Goal: Task Accomplishment & Management: Complete application form

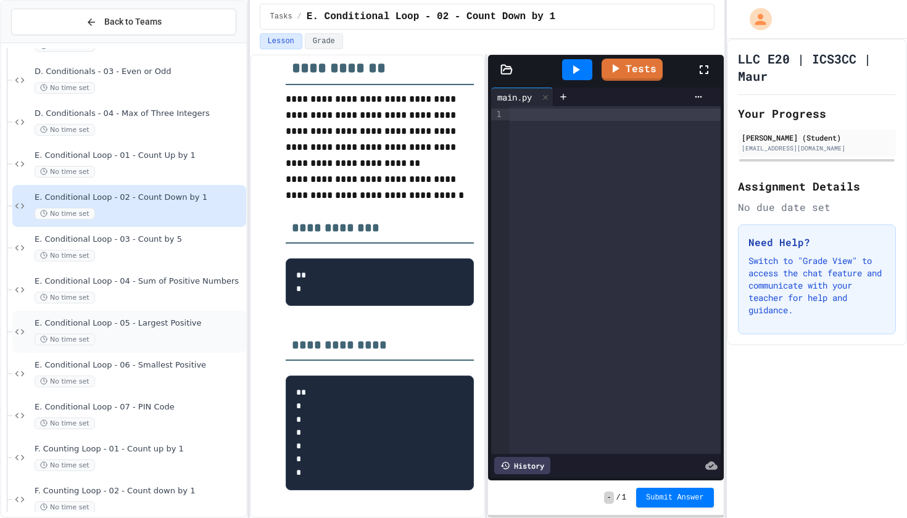
scroll to position [499, 0]
click at [180, 170] on div "No time set" at bounding box center [139, 173] width 209 height 12
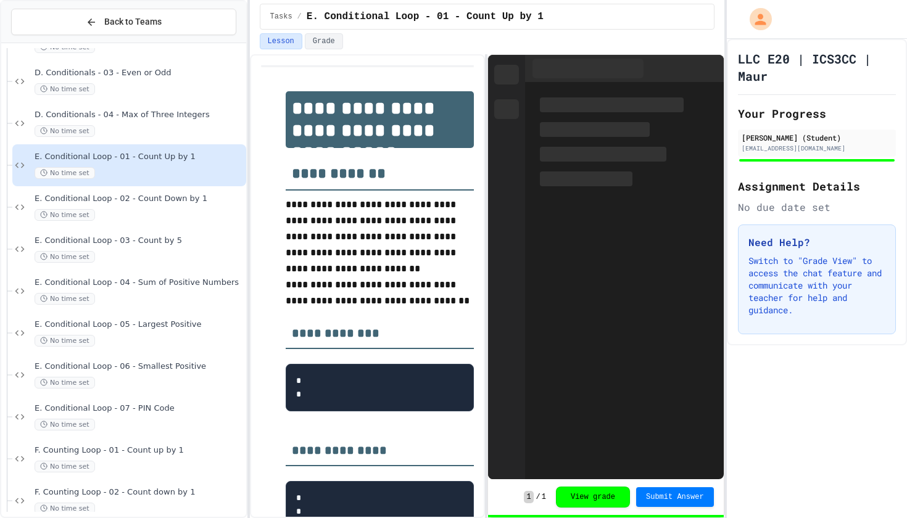
scroll to position [106, 0]
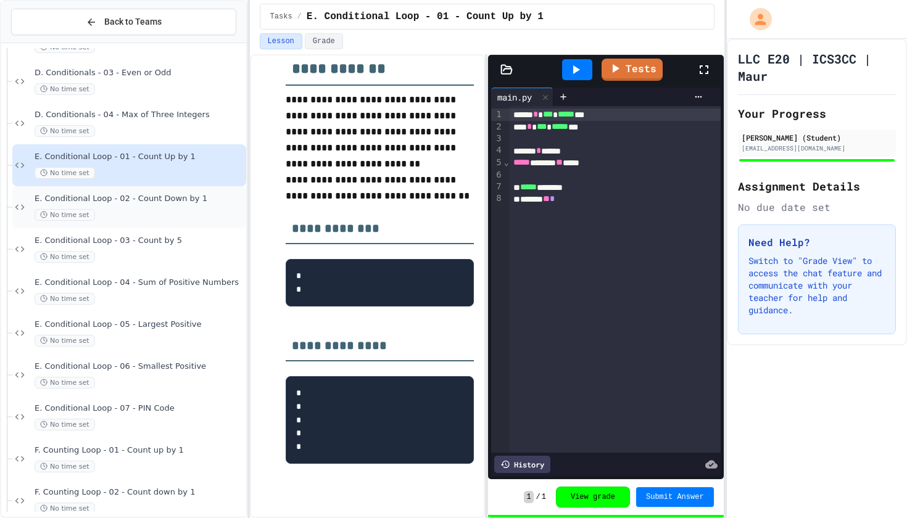
drag, startPoint x: 413, startPoint y: 128, endPoint x: 151, endPoint y: 209, distance: 274.4
click at [151, 209] on div "No time set" at bounding box center [139, 215] width 209 height 12
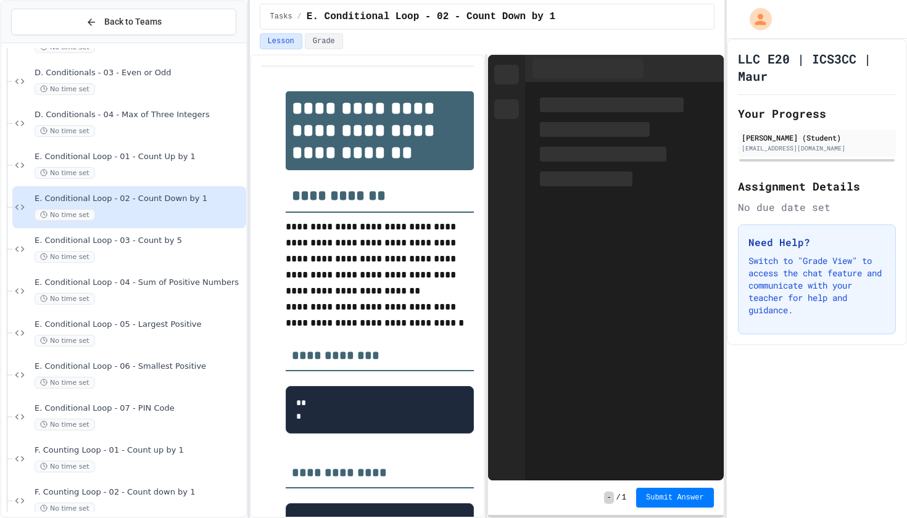
scroll to position [128, 0]
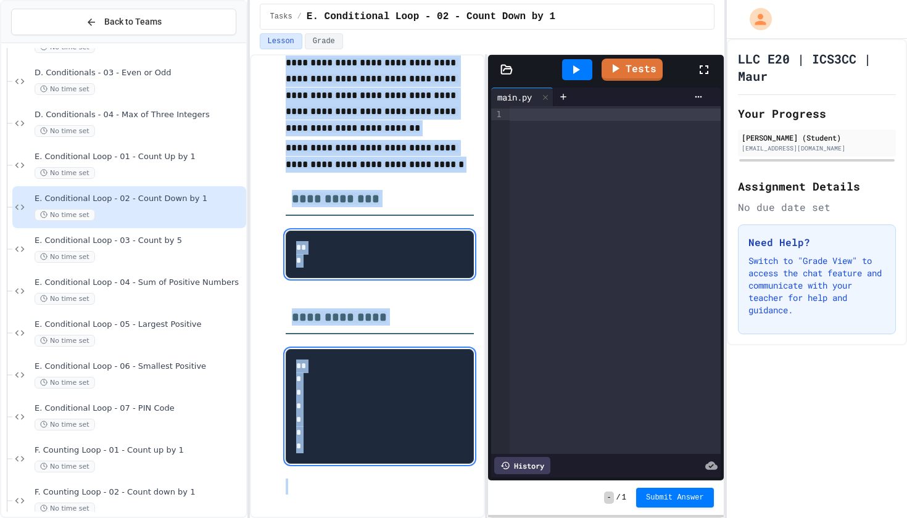
drag, startPoint x: 287, startPoint y: 64, endPoint x: 342, endPoint y: 513, distance: 452.0
click at [342, 513] on div "**********" at bounding box center [367, 286] width 235 height 464
copy div "**********"
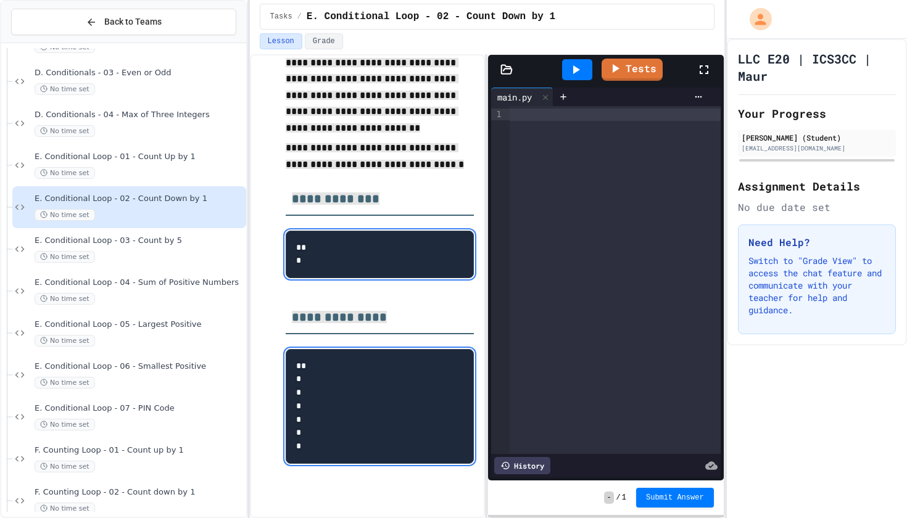
drag, startPoint x: 708, startPoint y: 474, endPoint x: 430, endPoint y: 178, distance: 405.9
click at [430, 178] on h3 "**********" at bounding box center [380, 195] width 188 height 41
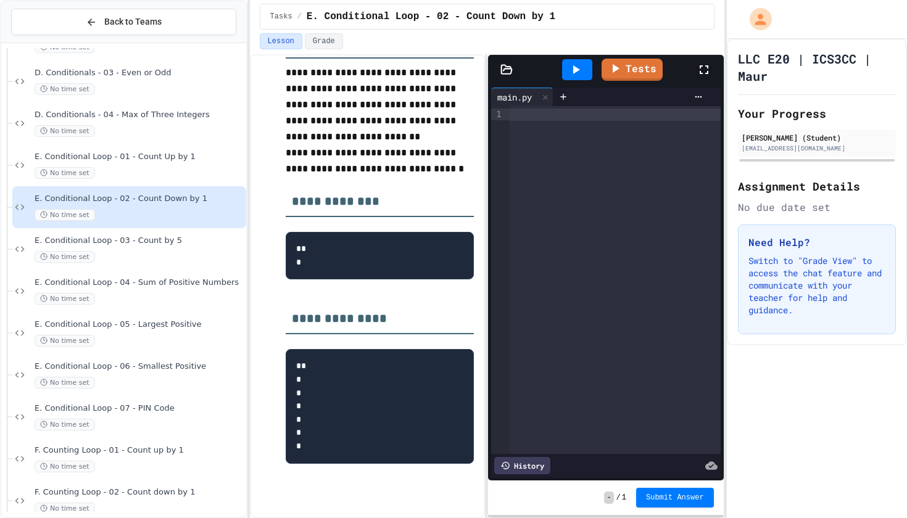
click at [532, 118] on div at bounding box center [615, 115] width 211 height 12
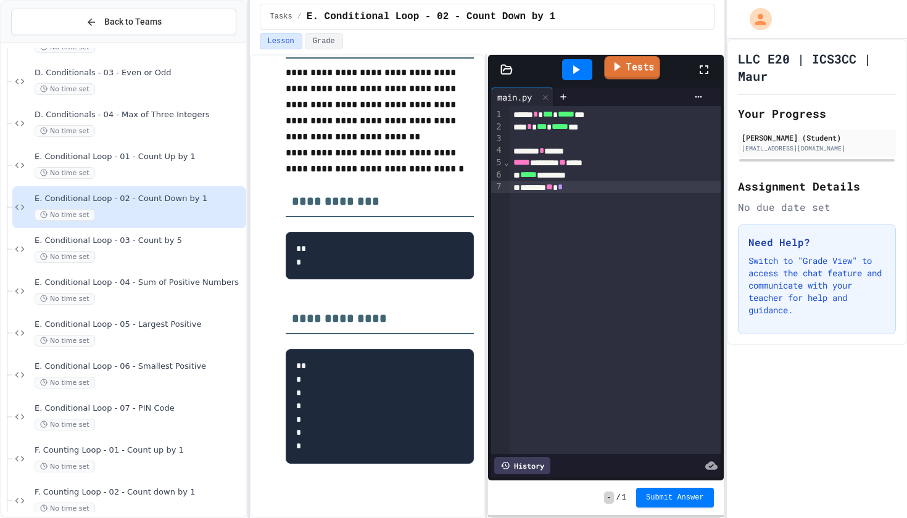
click at [622, 73] on icon at bounding box center [617, 66] width 14 height 15
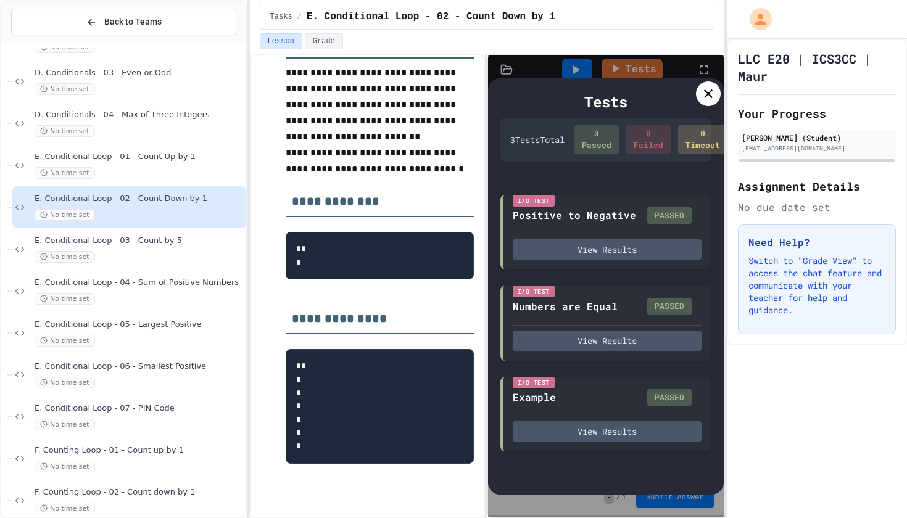
click at [709, 95] on icon at bounding box center [708, 93] width 15 height 15
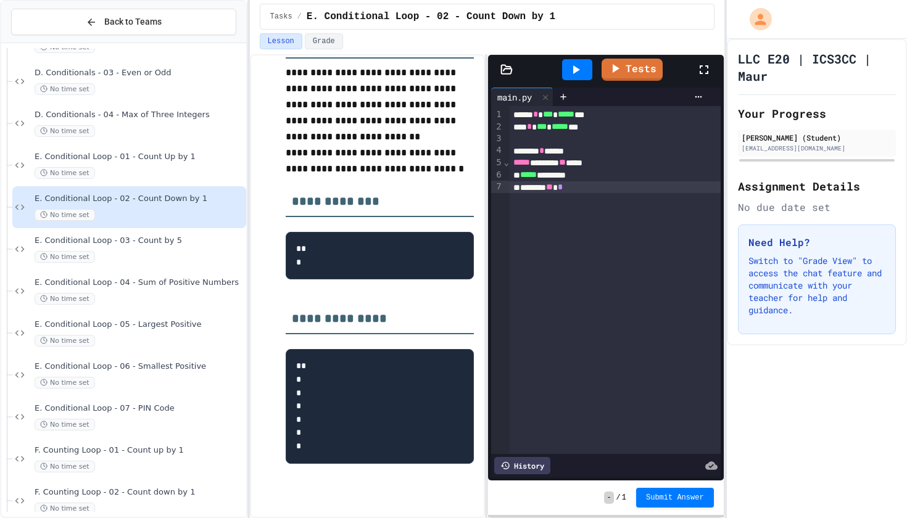
drag, startPoint x: 286, startPoint y: 139, endPoint x: 581, endPoint y: 67, distance: 304.2
click at [581, 67] on icon at bounding box center [575, 69] width 15 height 15
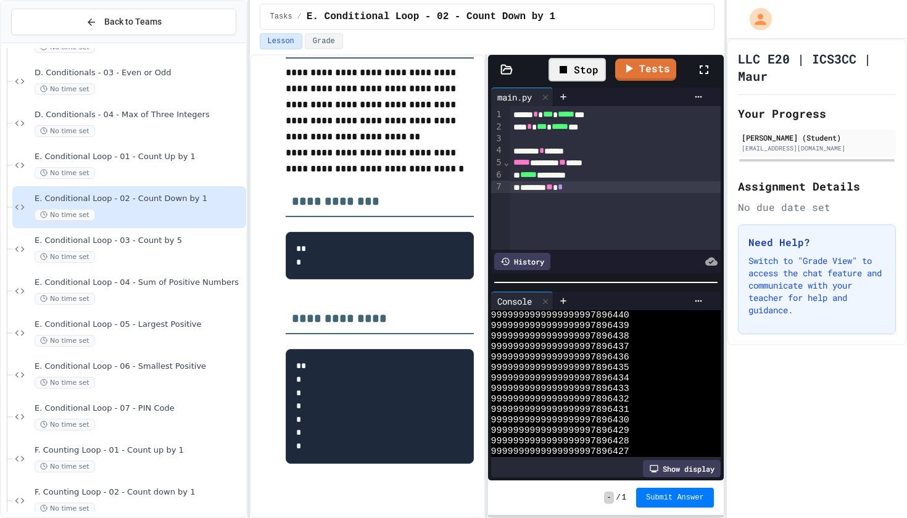
scroll to position [0, 0]
click at [548, 302] on icon at bounding box center [545, 301] width 9 height 9
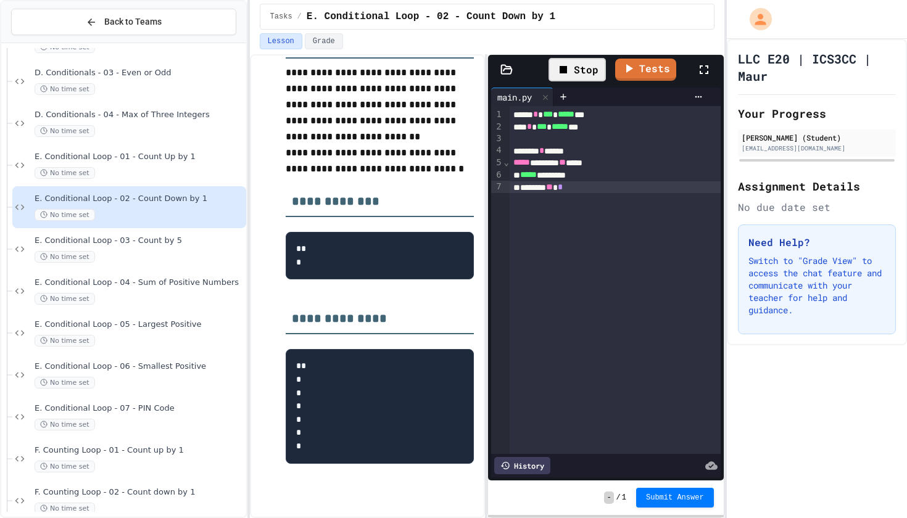
click at [548, 302] on div "***** * *** * ***** *** *** * *** * ***** *** ******* * ***** ***** ******* ** …" at bounding box center [615, 280] width 211 height 348
click at [550, 300] on div "***** * *** * ***** *** *** * *** * ***** *** ******* * ***** ***** ******* ** …" at bounding box center [615, 280] width 211 height 348
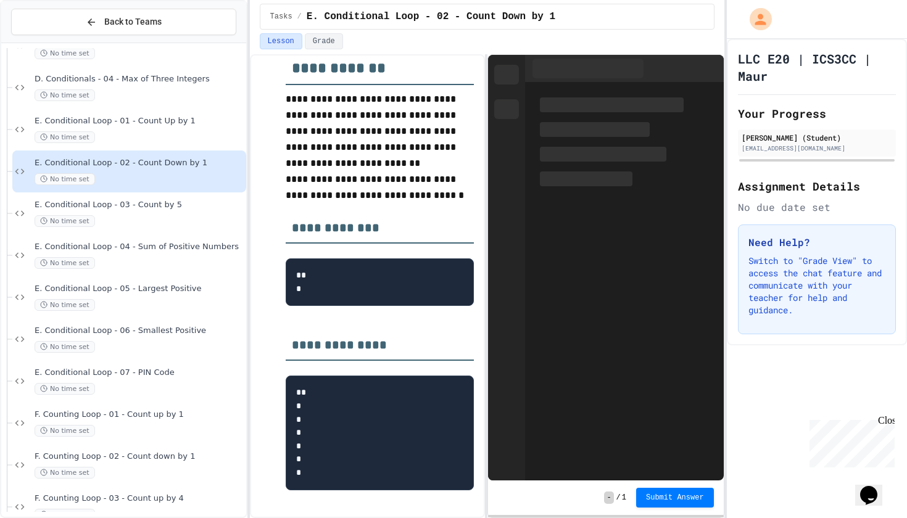
scroll to position [523, 0]
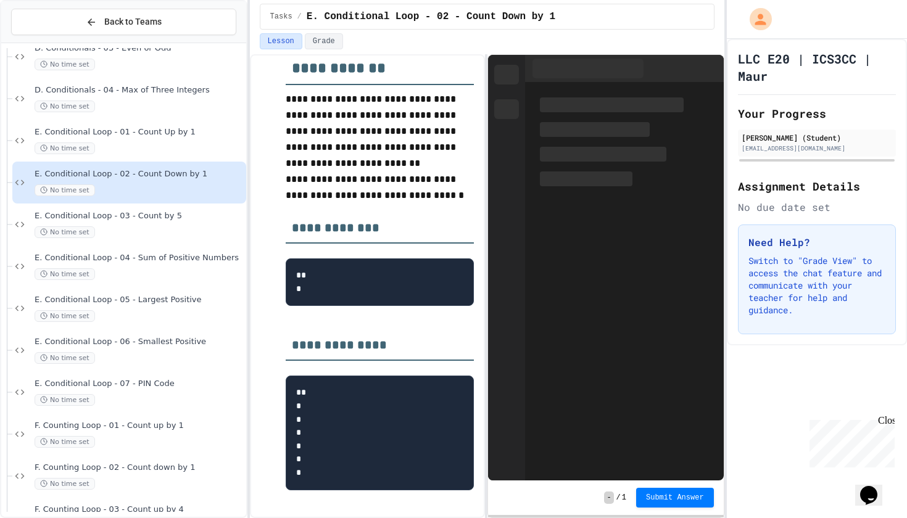
drag, startPoint x: 0, startPoint y: 0, endPoint x: 681, endPoint y: 495, distance: 841.9
click at [681, 495] on span "Submit Answer" at bounding box center [675, 498] width 58 height 10
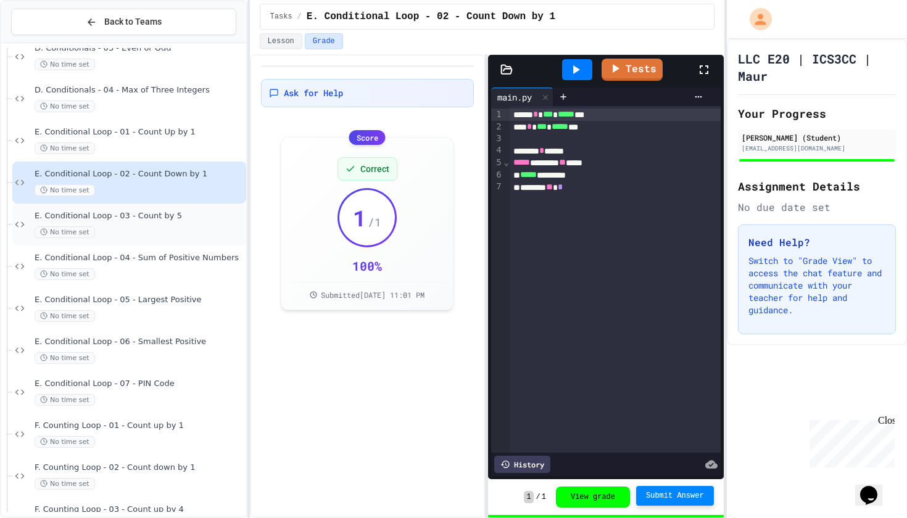
click at [118, 219] on span "E. Conditional Loop - 03 - Count by 5" at bounding box center [139, 216] width 209 height 10
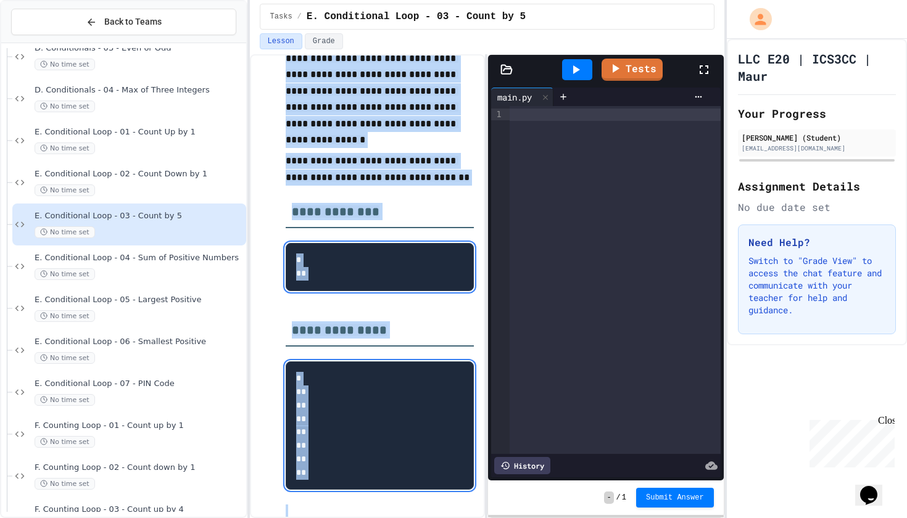
scroll to position [183, 0]
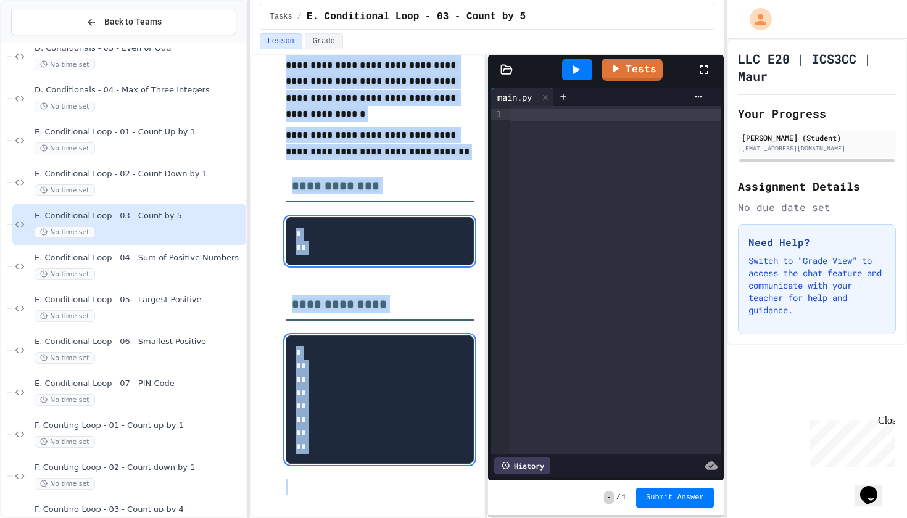
drag, startPoint x: 256, startPoint y: 274, endPoint x: 346, endPoint y: 518, distance: 259.8
copy div "**********"
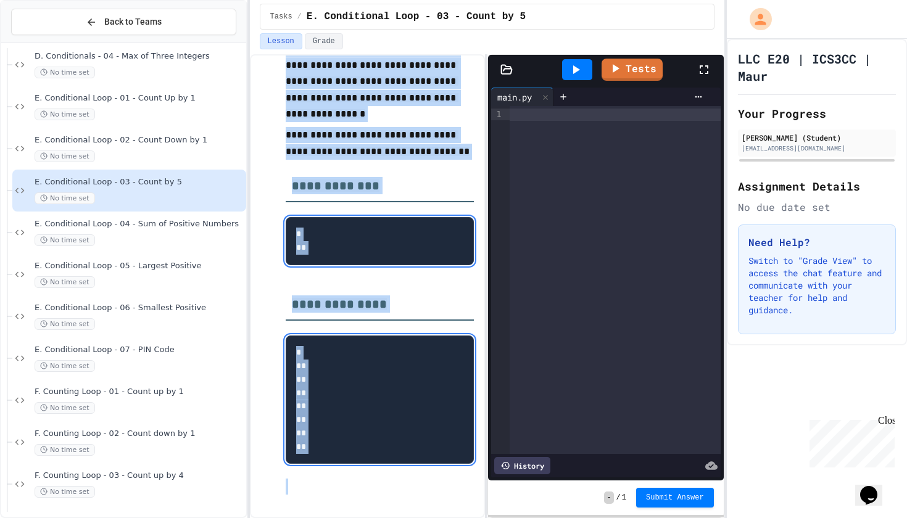
scroll to position [558, 0]
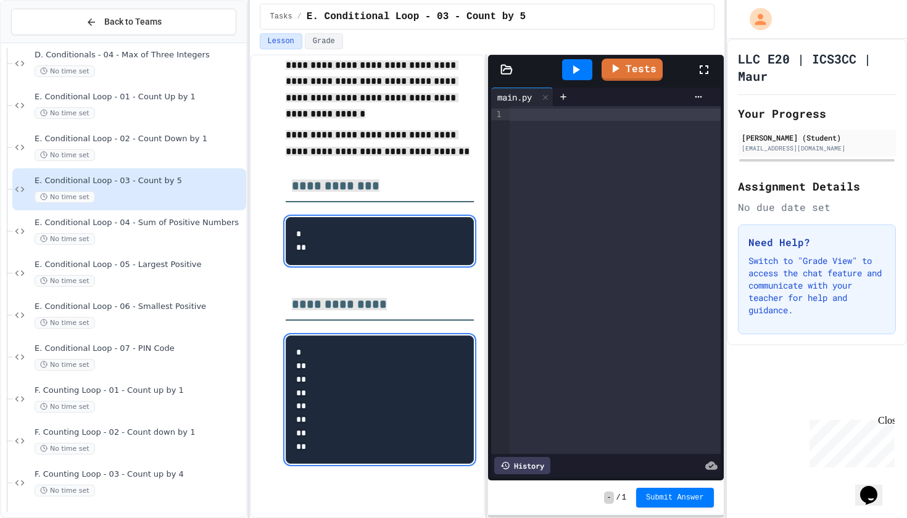
drag, startPoint x: 346, startPoint y: 518, endPoint x: 579, endPoint y: 117, distance: 463.4
click at [579, 117] on div at bounding box center [615, 115] width 211 height 12
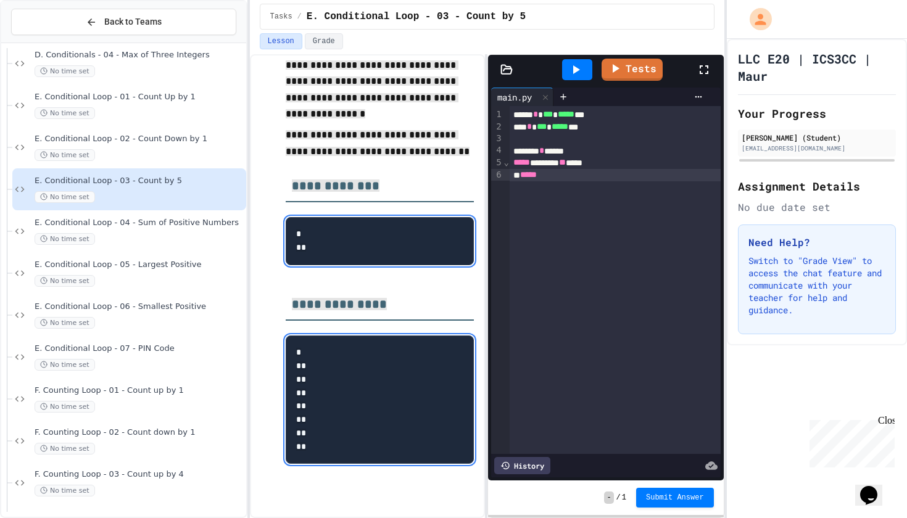
scroll to position [0, 0]
